Goal: Obtain resource: Obtain resource

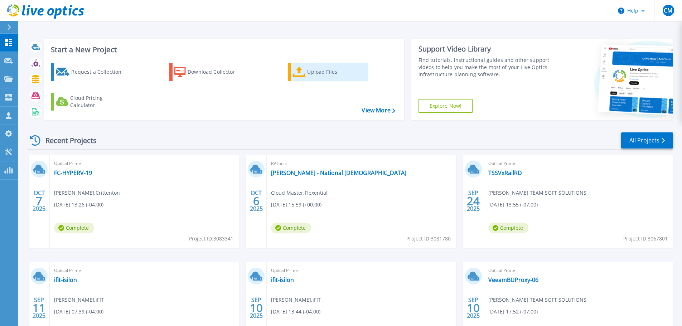
click at [314, 68] on div "Upload Files" at bounding box center [335, 72] width 57 height 14
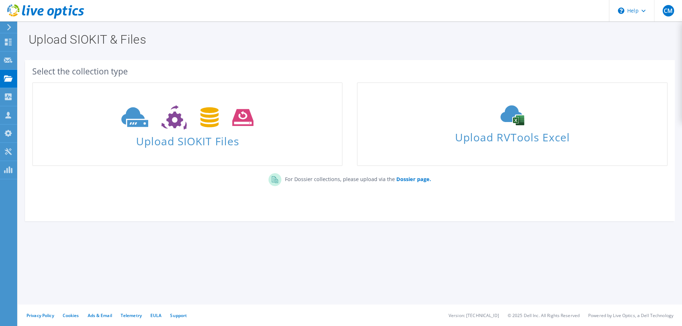
click at [483, 218] on section "Select the collection type Upload SIOKIT Files Upload RVTools Excel" at bounding box center [350, 140] width 650 height 161
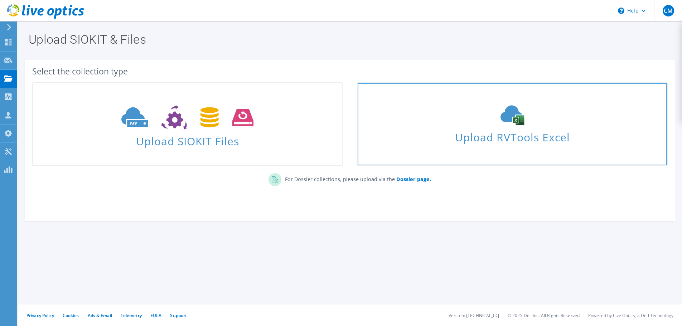
click at [507, 136] on span "Upload RVTools Excel" at bounding box center [512, 135] width 309 height 15
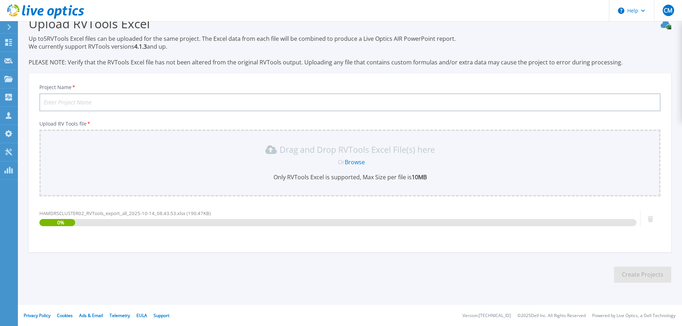
scroll to position [17, 0]
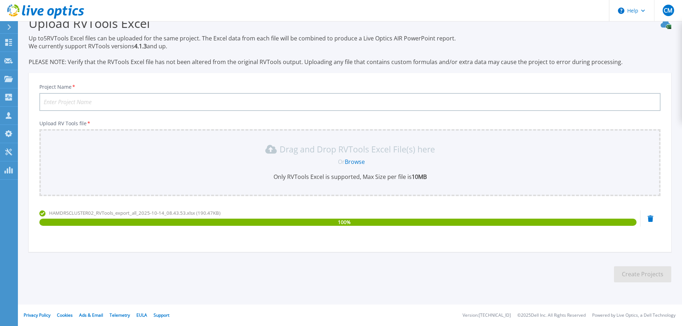
click at [227, 174] on p "Only RVTools Excel is supported, Max Size per file is 10MB" at bounding box center [350, 177] width 613 height 8
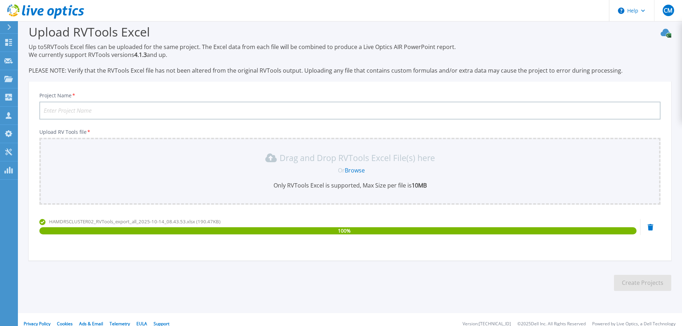
scroll to position [0, 0]
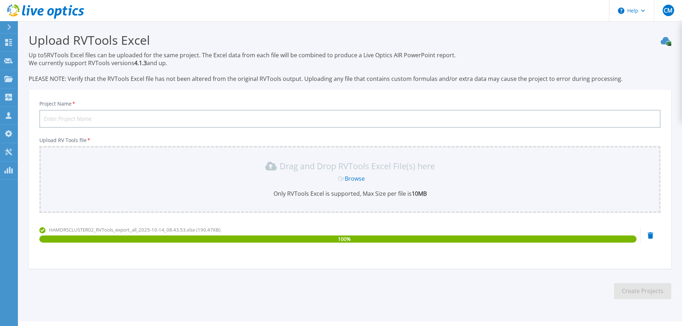
click at [115, 119] on input "Project Name *" at bounding box center [349, 119] width 621 height 18
type input "SeaCoast"
click at [637, 293] on button "Create Projects" at bounding box center [642, 291] width 57 height 16
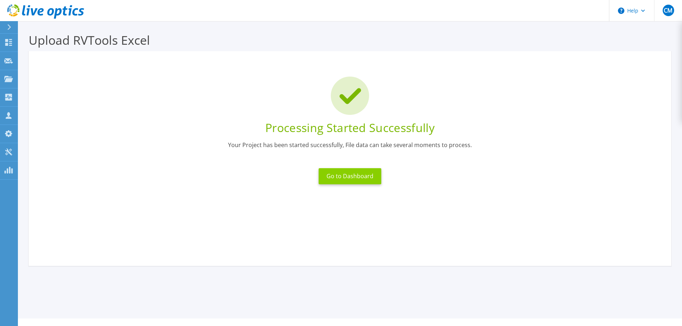
click at [354, 177] on button "Go to Dashboard" at bounding box center [350, 176] width 63 height 16
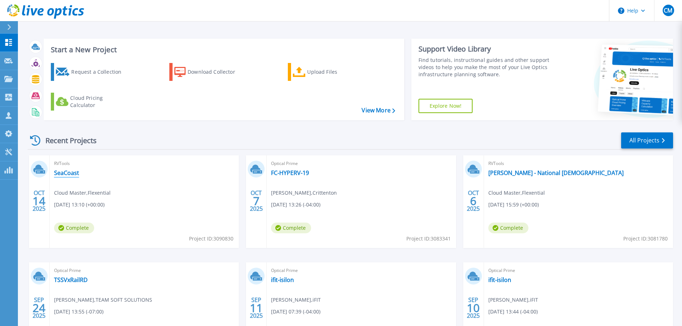
click at [69, 173] on link "SeaCoast" at bounding box center [66, 172] width 25 height 7
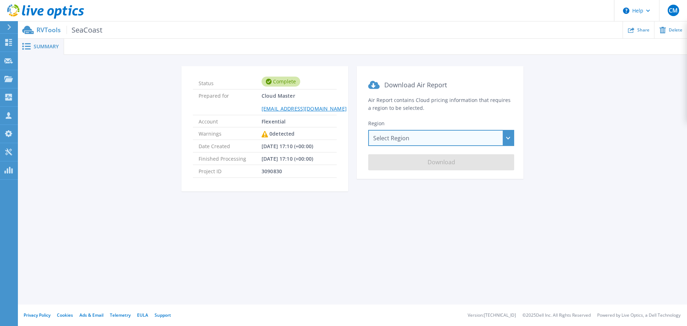
click at [485, 144] on div "Select Region [GEOGRAPHIC_DATA] ([GEOGRAPHIC_DATA]) [GEOGRAPHIC_DATA] ([GEOGRAP…" at bounding box center [441, 138] width 146 height 16
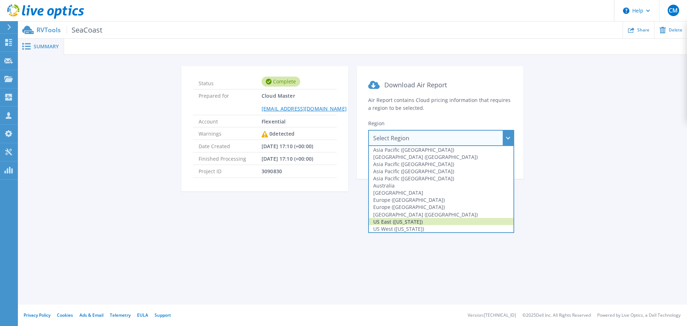
click at [417, 222] on div "US East ([US_STATE])" at bounding box center [441, 221] width 145 height 7
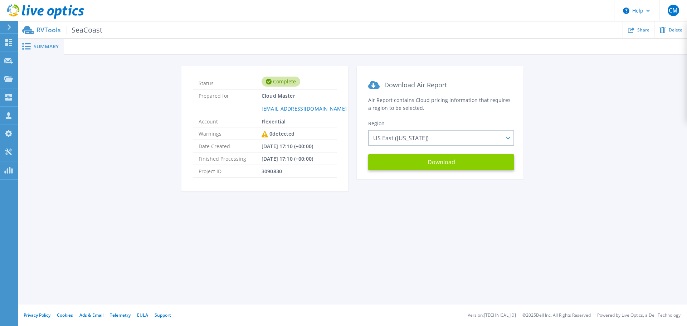
click at [440, 166] on button "Download" at bounding box center [441, 162] width 146 height 16
